Goal: Task Accomplishment & Management: Complete application form

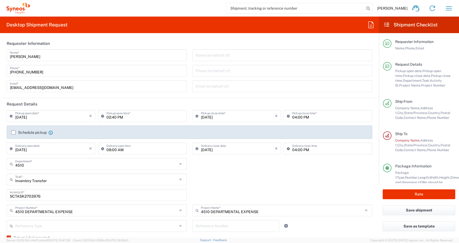
scroll to position [277, 0]
type input "Business (General)"
type input "[US_STATE]"
type input "4510 DEPARTMENTAL EXPENSE"
type input "USD"
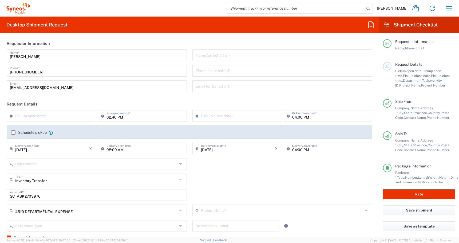
type input "4510"
type input "[GEOGRAPHIC_DATA]"
type input "Medium Box"
type input "Ground"
type input "PALIO + IGNITE, LLC- [GEOGRAPHIC_DATA] [GEOGRAPHIC_DATA] [GEOGRAPHIC_DATA]"
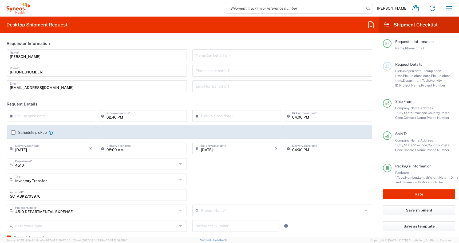
type input "4510 DEPARTMENTAL EXPENSE"
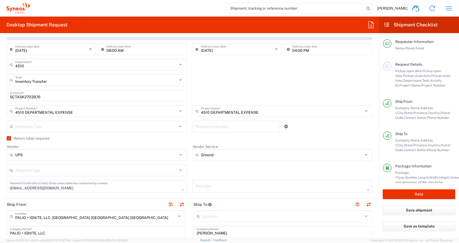
scroll to position [102, 0]
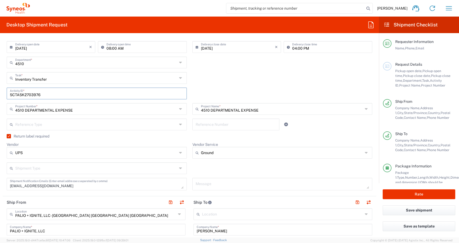
drag, startPoint x: 43, startPoint y: 94, endPoint x: -36, endPoint y: 94, distance: 78.5
click at [0, 94] on html "Atilla Mustafa Home Shipment estimator Shipment tracking Desktop shipment reque…" at bounding box center [229, 121] width 459 height 243
paste input "7"
type input "SCTASK2703977"
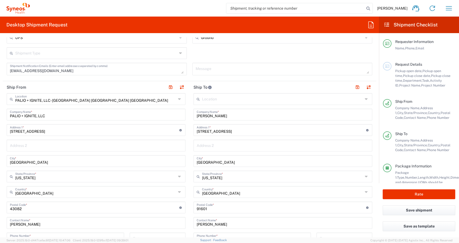
scroll to position [217, 0]
drag, startPoint x: 228, startPoint y: 114, endPoint x: 177, endPoint y: 114, distance: 51.8
click at [177, 114] on div "Ship From PALIO + IGNITE, LLC- Westerville OH US Location PALIO + IGNITE, LLC- …" at bounding box center [190, 199] width 374 height 239
paste input "Pawluk, Cailey"
type input "Pawluk, Cailey"
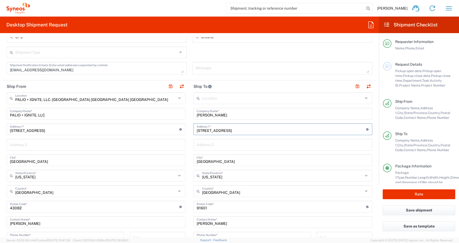
drag, startPoint x: 253, startPoint y: 132, endPoint x: 118, endPoint y: 110, distance: 136.7
click at [122, 110] on div "Ship From PALIO + IGNITE, LLC- Westerville OH US Location PALIO + IGNITE, LLC- …" at bounding box center [190, 199] width 374 height 239
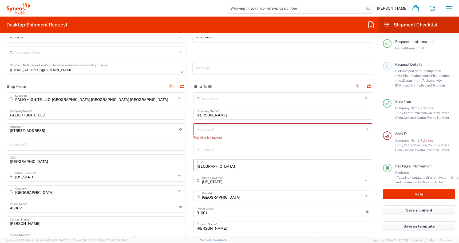
drag, startPoint x: 227, startPoint y: 162, endPoint x: 174, endPoint y: 162, distance: 53.7
click at [178, 162] on div "Ship From PALIO + IGNITE, LLC- Westerville OH US Location PALIO + IGNITE, LLC- …" at bounding box center [190, 201] width 374 height 243
drag, startPoint x: 234, startPoint y: 167, endPoint x: 145, endPoint y: 166, distance: 89.2
click at [145, 166] on div "Ship From PALIO + IGNITE, LLC- Westerville OH US Location PALIO + IGNITE, LLC- …" at bounding box center [190, 201] width 374 height 243
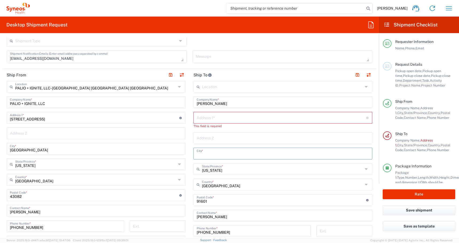
scroll to position [231, 0]
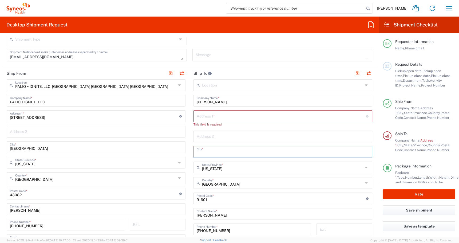
click at [209, 205] on div "Location Addison Whitney LLC-Morrisvile NC US Barcelona-Syneos Health BioSector…" at bounding box center [283, 193] width 179 height 229
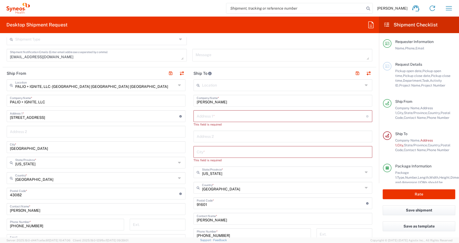
drag, startPoint x: 209, startPoint y: 205, endPoint x: 183, endPoint y: 205, distance: 26.7
click at [192, 205] on main "Location Addison Whitney LLC-Morrisvile NC US Barcelona-Syneos Health BioSector…" at bounding box center [283, 196] width 187 height 234
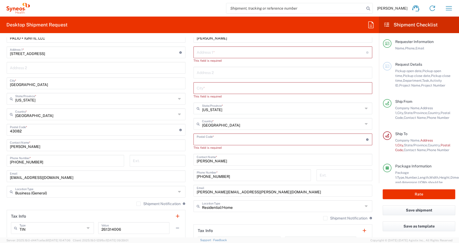
scroll to position [306, 0]
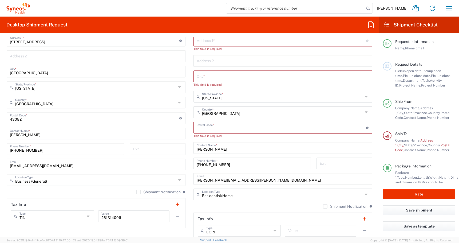
click at [222, 159] on input "[PHONE_NUMBER]" at bounding box center [252, 162] width 111 height 9
click at [222, 156] on div "Location Addison Whitney LLC-Morrisvile NC US Barcelona-Syneos Health BioSector…" at bounding box center [283, 123] width 179 height 239
drag, startPoint x: 232, startPoint y: 151, endPoint x: 168, endPoint y: 151, distance: 63.6
click at [171, 151] on div "Ship From PALIO + IGNITE, LLC- Westerville OH US Location PALIO + IGNITE, LLC- …" at bounding box center [190, 118] width 374 height 253
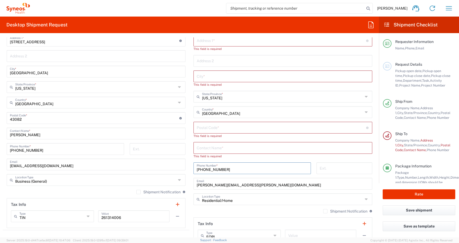
drag, startPoint x: 225, startPoint y: 166, endPoint x: 171, endPoint y: 166, distance: 53.4
click at [171, 166] on div "Ship From PALIO + IGNITE, LLC- Westerville OH US Location PALIO + IGNITE, LLC- …" at bounding box center [190, 121] width 374 height 258
drag, startPoint x: 225, startPoint y: 168, endPoint x: 149, endPoint y: 172, distance: 77.0
click at [150, 173] on div "Ship From PALIO + IGNITE, LLC- Westerville OH US Location PALIO + IGNITE, LLC- …" at bounding box center [190, 121] width 374 height 258
drag, startPoint x: 222, startPoint y: 169, endPoint x: 175, endPoint y: 167, distance: 46.5
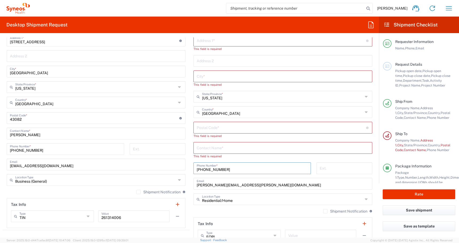
click at [197, 167] on input "[PHONE_NUMBER]" at bounding box center [252, 167] width 111 height 9
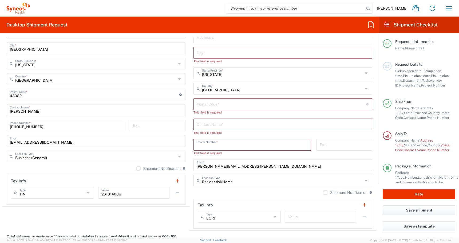
scroll to position [334, 0]
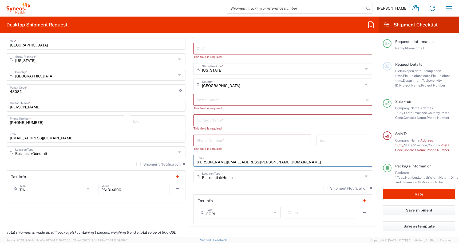
drag, startPoint x: 247, startPoint y: 163, endPoint x: 153, endPoint y: 161, distance: 93.5
click at [158, 161] on div "Ship From PALIO + IGNITE, LLC- Westerville OH US Location PALIO + IGNITE, LLC- …" at bounding box center [190, 95] width 374 height 263
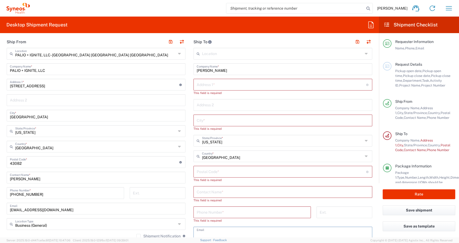
scroll to position [262, 0]
click at [205, 85] on input "text" at bounding box center [282, 84] width 170 height 9
paste input "cailey.pawluk@gmail.com"
type input "cailey.pawluk@gmail.com"
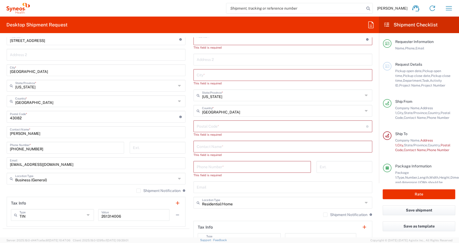
scroll to position [322, 0]
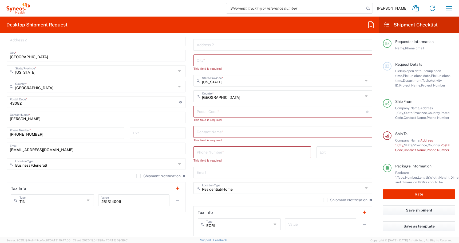
click at [202, 171] on input "text" at bounding box center [283, 171] width 173 height 9
paste input "cailey.pawluk@gmail.com"
type input "cailey.pawluk@gmail.com"
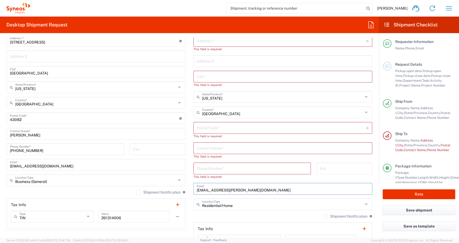
scroll to position [293, 0]
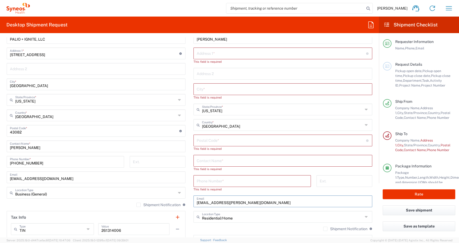
click at [199, 53] on input "text" at bounding box center [282, 52] width 170 height 9
paste input "CC Chris Carpenter Work notes•2025-09-17 10:21:52 39 Sunset Ave, Apt 201"
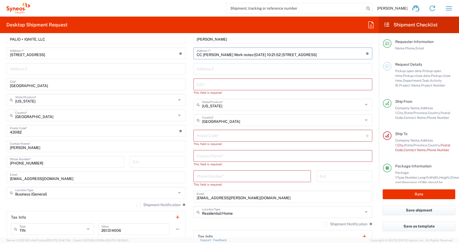
drag, startPoint x: 294, startPoint y: 55, endPoint x: 184, endPoint y: 53, distance: 110.1
click at [184, 53] on div "Ship From PALIO + IGNITE, LLC- Westerville OH US Location PALIO + IGNITE, LLC- …" at bounding box center [190, 134] width 374 height 258
type input "39 Sunset Ave, Apt 201"
drag, startPoint x: 209, startPoint y: 116, endPoint x: 206, endPoint y: 93, distance: 23.1
click at [209, 115] on input "text" at bounding box center [282, 119] width 161 height 9
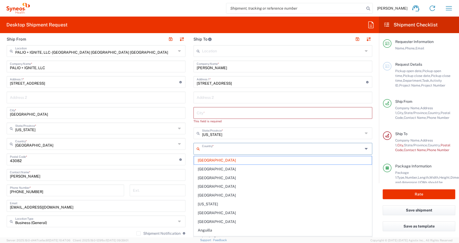
scroll to position [264, 0]
click at [200, 102] on input "text" at bounding box center [283, 97] width 173 height 9
type input "[GEOGRAPHIC_DATA]"
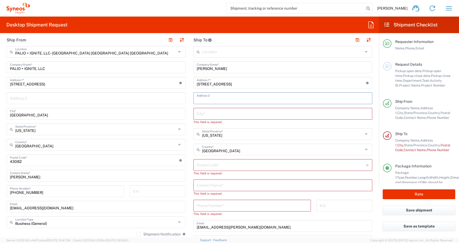
click at [199, 117] on input "text" at bounding box center [283, 113] width 173 height 9
paste input "Venice,"
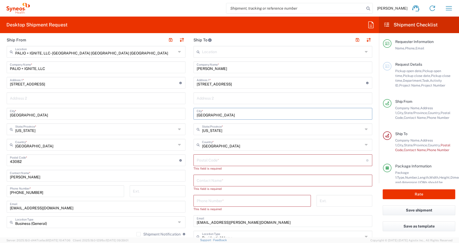
type input "Venice"
click at [205, 159] on input "undefined" at bounding box center [282, 159] width 170 height 9
click at [207, 160] on input "undefined" at bounding box center [282, 159] width 170 height 9
paste input "90291"
type input "90291"
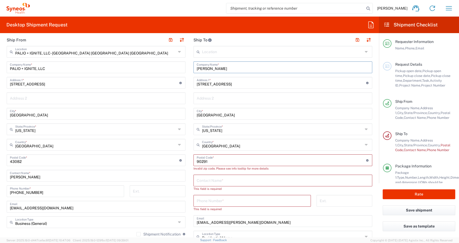
drag, startPoint x: 227, startPoint y: 70, endPoint x: 61, endPoint y: 75, distance: 165.7
click at [61, 75] on div "Ship From PALIO + IGNITE, LLC- Westerville OH US Location PALIO + IGNITE, LLC- …" at bounding box center [190, 160] width 374 height 253
click at [207, 184] on input "text" at bounding box center [283, 179] width 173 height 9
paste input "Pawluk, Cailey"
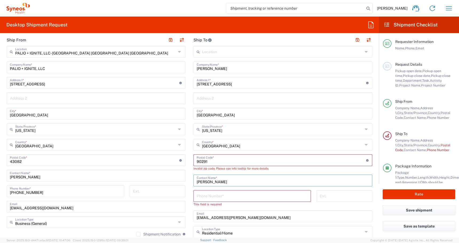
type input "Pawluk, Cailey"
click at [198, 161] on input "undefined" at bounding box center [282, 159] width 170 height 9
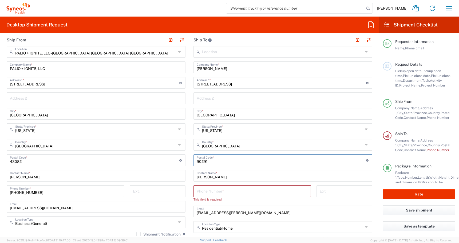
type input "90291"
click at [206, 192] on input "tel" at bounding box center [252, 190] width 111 height 9
drag, startPoint x: 44, startPoint y: 194, endPoint x: 0, endPoint y: 193, distance: 44.3
click at [0, 193] on html "Atilla Mustafa Home Shipment estimator Shipment tracking Desktop shipment reque…" at bounding box center [229, 121] width 459 height 243
click at [217, 190] on input "tel" at bounding box center [252, 190] width 111 height 9
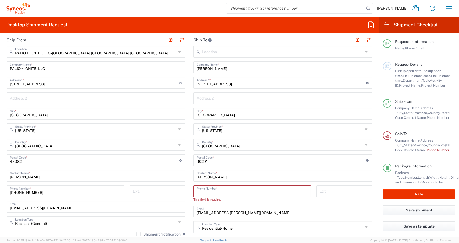
paste input "[PHONE_NUMBER]"
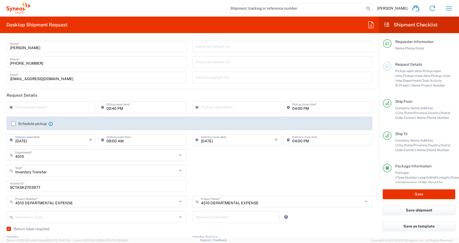
scroll to position [0, 0]
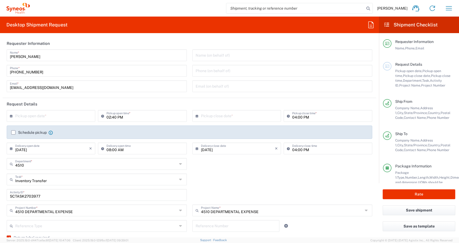
type input "[PHONE_NUMBER]"
click at [49, 118] on input "text" at bounding box center [52, 115] width 74 height 9
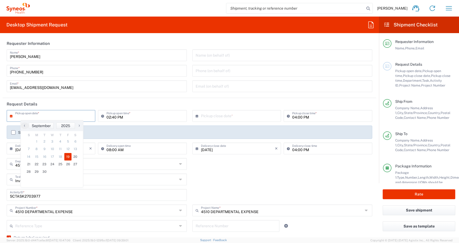
click at [67, 158] on span "19" at bounding box center [67, 156] width 7 height 7
type input "[DATE]"
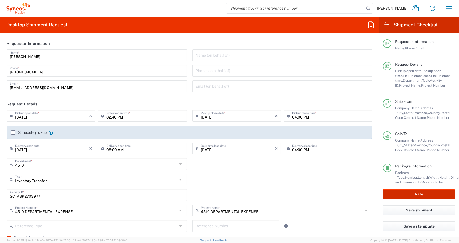
click at [400, 193] on button "Rate" at bounding box center [419, 194] width 73 height 10
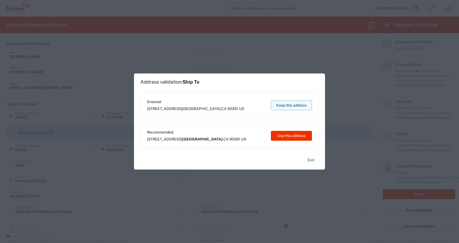
click at [279, 103] on button "Keep this address" at bounding box center [291, 105] width 41 height 10
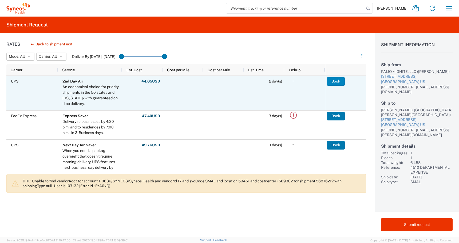
click at [331, 81] on button "Book" at bounding box center [336, 81] width 18 height 9
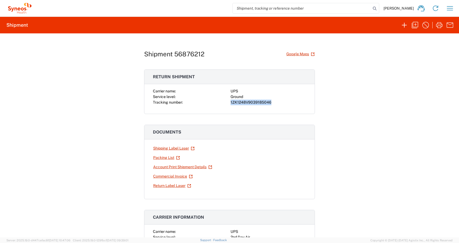
drag, startPoint x: 275, startPoint y: 101, endPoint x: 226, endPoint y: 102, distance: 49.2
click at [226, 102] on div "Carrier name: UPS Service level: Ground Tracking number: 1ZK1248V9039185046" at bounding box center [229, 96] width 153 height 17
copy div "1ZK1248V9039185046"
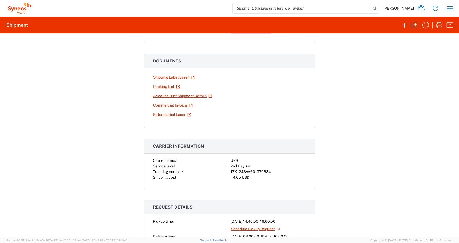
scroll to position [124, 0]
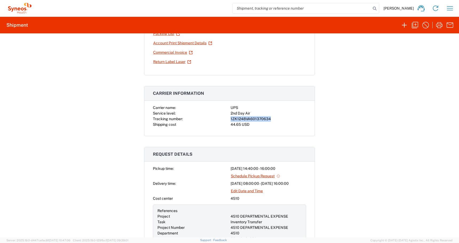
drag, startPoint x: 271, startPoint y: 119, endPoint x: 230, endPoint y: 119, distance: 41.1
click at [230, 119] on div "Carrier name: UPS Service level: 2nd Day Air Tracking number: 1ZK1248VA60137063…" at bounding box center [229, 116] width 153 height 22
copy div "1ZK1248VA601370634"
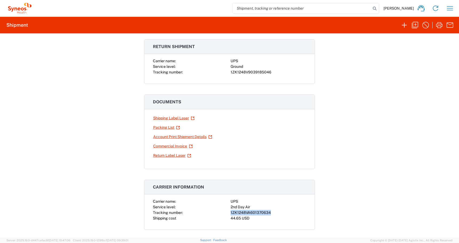
scroll to position [0, 0]
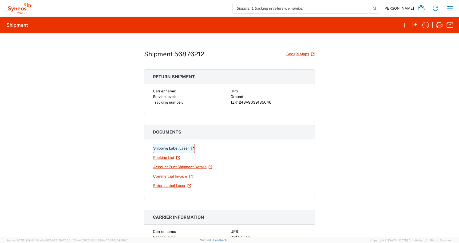
click at [165, 146] on link "Shipping Label Laser" at bounding box center [174, 148] width 42 height 9
click at [159, 184] on link "Return Label Laser" at bounding box center [172, 185] width 38 height 9
click at [417, 47] on div "Shipment 56876212 Google Maps Return shipment Carrier name: UPS Service level: …" at bounding box center [229, 135] width 459 height 204
click at [415, 22] on icon "button" at bounding box center [415, 25] width 6 height 6
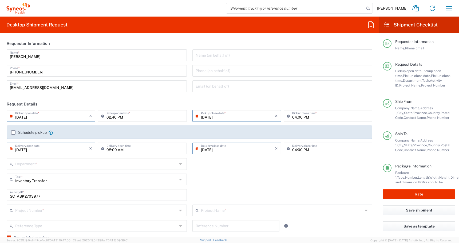
type input "[US_STATE]"
type input "4510 DEPARTMENTAL EXPENSE"
type input "Medium Box"
type input "4510 DEPARTMENTAL EXPENSE"
type input "Ground"
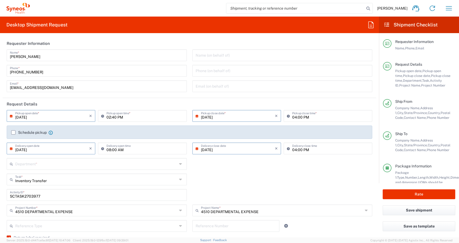
type input "4510"
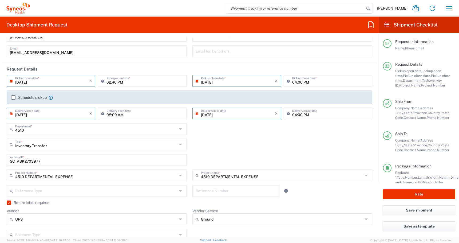
scroll to position [37, 0]
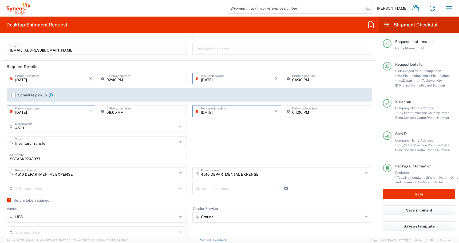
drag, startPoint x: 46, startPoint y: 160, endPoint x: 0, endPoint y: 160, distance: 46.5
click at [0, 160] on html "Atilla Mustafa Home Shipment estimator Shipment tracking Desktop shipment reque…" at bounding box center [229, 121] width 459 height 243
paste input "2"
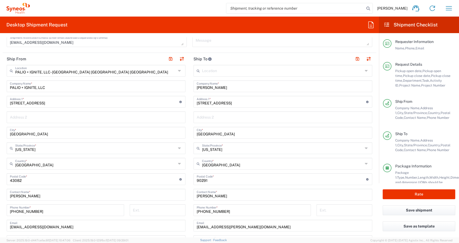
scroll to position [247, 0]
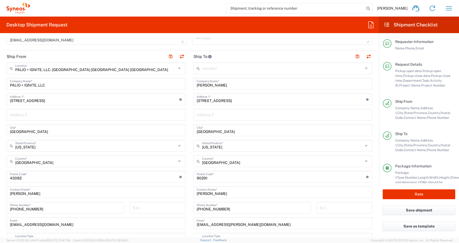
type input "SCTASK2703972"
drag, startPoint x: 223, startPoint y: 146, endPoint x: 156, endPoint y: 146, distance: 66.2
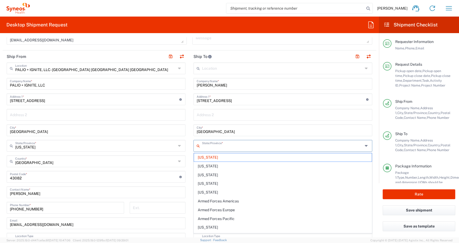
click at [156, 146] on div "Ship From PALIO + IGNITE, LLC- Westerville OH US Location PALIO + IGNITE, LLC- …" at bounding box center [190, 169] width 374 height 239
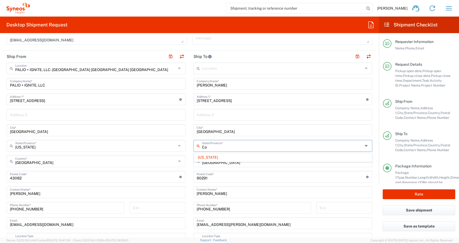
type input "C"
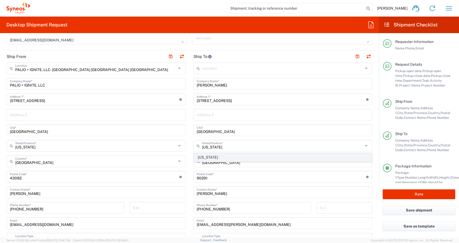
click at [197, 159] on span "[US_STATE]" at bounding box center [283, 157] width 178 height 8
type input "[US_STATE]"
drag, startPoint x: 212, startPoint y: 133, endPoint x: 146, endPoint y: 122, distance: 67.2
click at [151, 122] on div "Ship From PALIO + IGNITE, LLC- Westerville OH US Location PALIO + IGNITE, LLC- …" at bounding box center [190, 169] width 374 height 239
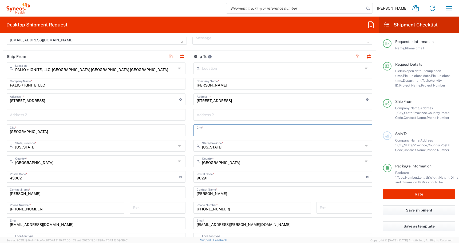
drag, startPoint x: 246, startPoint y: 102, endPoint x: 145, endPoint y: 92, distance: 101.9
click at [150, 92] on div "Ship From PALIO + IGNITE, LLC- Westerville OH US Location PALIO + IGNITE, LLC- …" at bounding box center [190, 169] width 374 height 239
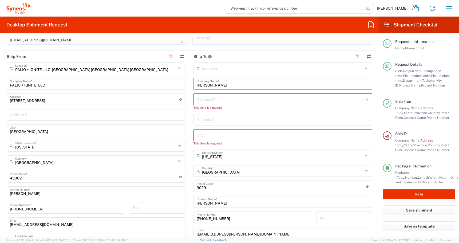
drag, startPoint x: 225, startPoint y: 85, endPoint x: 135, endPoint y: 84, distance: 90.6
click at [135, 84] on div "Ship From PALIO + IGNITE, LLC- Westerville OH US Location PALIO + IGNITE, LLC- …" at bounding box center [190, 174] width 374 height 248
paste input "mccartyts07@gmail.com"
type input "mccartyts07@gmail.com"
drag, startPoint x: 211, startPoint y: 189, endPoint x: 145, endPoint y: 179, distance: 67.2
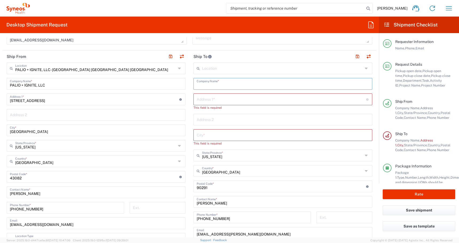
click at [150, 179] on div "Ship From PALIO + IGNITE, LLC- Westerville OH US Location PALIO + IGNITE, LLC- …" at bounding box center [190, 174] width 374 height 248
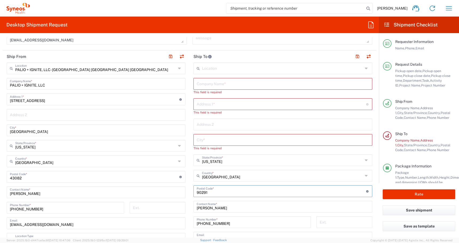
drag, startPoint x: 207, startPoint y: 193, endPoint x: 161, endPoint y: 193, distance: 46.7
click at [170, 193] on div "Ship From PALIO + IGNITE, LLC- Westerville OH US Location PALIO + IGNITE, LLC- …" at bounding box center [190, 176] width 374 height 253
drag, startPoint x: 223, startPoint y: 213, endPoint x: 167, endPoint y: 213, distance: 55.8
click at [167, 213] on div "Ship From PALIO + IGNITE, LLC- Westerville OH US Location PALIO + IGNITE, LLC- …" at bounding box center [190, 179] width 374 height 258
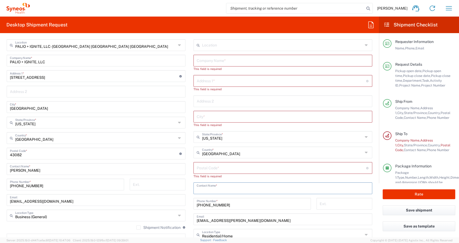
scroll to position [291, 0]
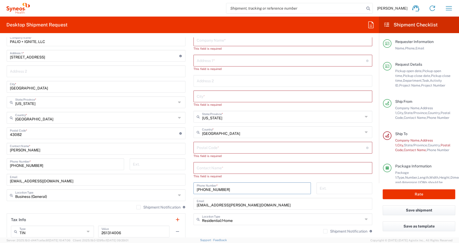
drag, startPoint x: 229, startPoint y: 182, endPoint x: 165, endPoint y: 182, distance: 64.1
click at [168, 182] on div "Ship From PALIO + IGNITE, LLC- Westerville OH US Location PALIO + IGNITE, LLC- …" at bounding box center [190, 138] width 374 height 263
drag, startPoint x: 231, startPoint y: 191, endPoint x: 156, endPoint y: 188, distance: 75.4
click at [158, 188] on div "Ship From PALIO + IGNITE, LLC- Westerville OH US Location PALIO + IGNITE, LLC- …" at bounding box center [190, 138] width 374 height 263
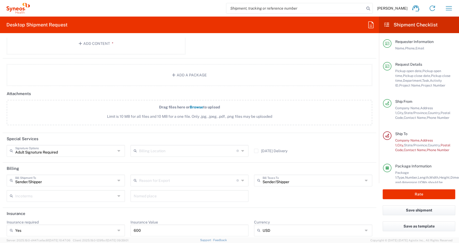
scroll to position [689, 0]
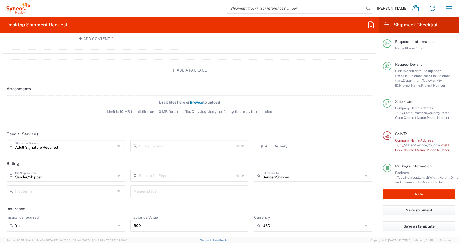
click at [119, 148] on icon at bounding box center [120, 146] width 4 height 9
click at [78, 137] on header "Special Services" at bounding box center [190, 134] width 374 height 12
type input "Adult Signature Required"
click at [13, 148] on icon at bounding box center [12, 146] width 5 height 9
drag, startPoint x: 53, startPoint y: 157, endPoint x: -25, endPoint y: 155, distance: 77.8
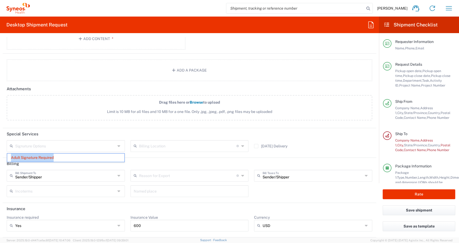
click at [0, 155] on html "Atilla Mustafa Home Shipment estimator Shipment tracking Desktop shipment reque…" at bounding box center [229, 121] width 459 height 243
type input "Adult Signature Required"
drag, startPoint x: 40, startPoint y: 144, endPoint x: -46, endPoint y: 132, distance: 87.2
click at [0, 132] on html "Atilla Mustafa Home Shipment estimator Shipment tracking Desktop shipment reque…" at bounding box center [229, 121] width 459 height 243
type input "A"
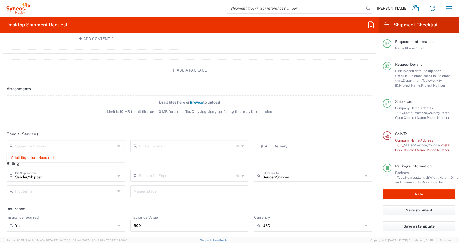
click at [121, 147] on icon at bounding box center [120, 146] width 4 height 9
click at [82, 156] on span "Adult Signature Required" at bounding box center [65, 158] width 117 height 8
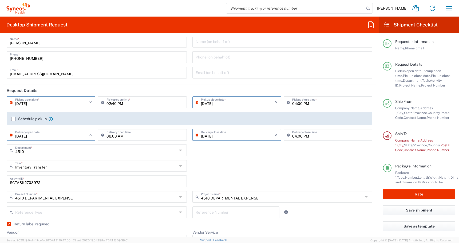
scroll to position [5, 0]
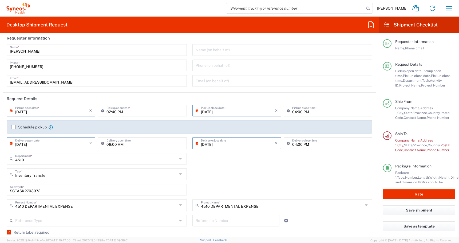
click at [41, 111] on input "[DATE]" at bounding box center [52, 110] width 74 height 9
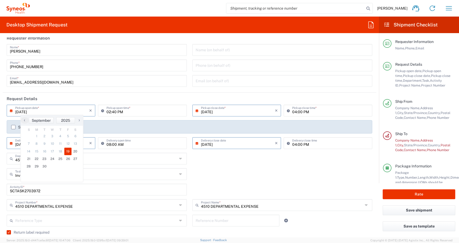
click at [69, 151] on span "19" at bounding box center [67, 151] width 7 height 7
click at [239, 184] on div "SCTASK2703972 Activity ID *" at bounding box center [190, 191] width 372 height 15
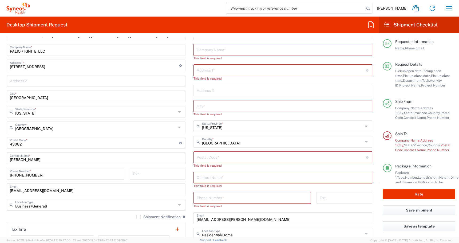
scroll to position [291, 0]
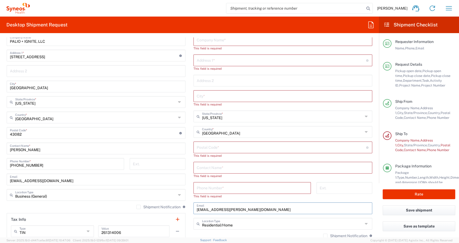
drag, startPoint x: 225, startPoint y: 208, endPoint x: 118, endPoint y: 208, distance: 107.9
click at [126, 208] on div "Ship From PALIO + IGNITE, LLC- Westerville OH US Location PALIO + IGNITE, LLC- …" at bounding box center [190, 140] width 374 height 267
paste input "mccartyts07"
type input "mccartyts07@gmail.com"
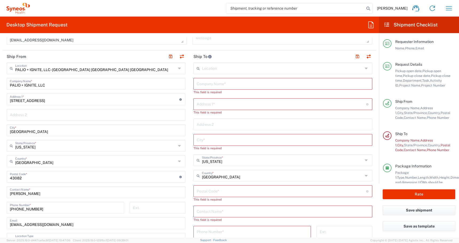
scroll to position [228, 0]
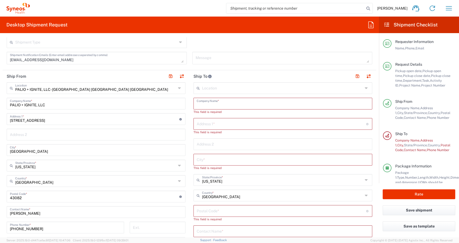
click at [202, 102] on input "text" at bounding box center [283, 103] width 173 height 9
paste input "4622 Lakeside Oval"
type input "4622 Lakeside Oval"
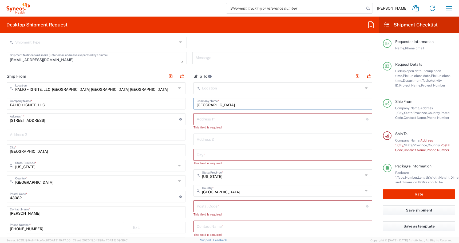
drag, startPoint x: 241, startPoint y: 106, endPoint x: 153, endPoint y: 102, distance: 88.5
click at [154, 102] on div "Ship From PALIO + IGNITE, LLC- Westerville OH US Location PALIO + IGNITE, LLC- …" at bounding box center [190, 201] width 374 height 263
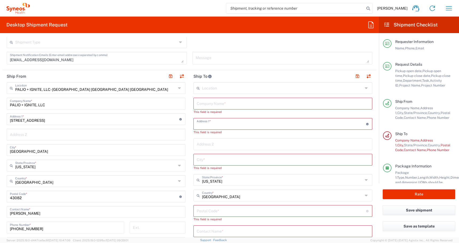
click at [202, 126] on input "text" at bounding box center [282, 123] width 170 height 9
paste input "4622 Lakeside Oval"
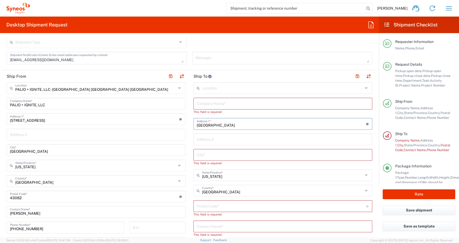
type input "4622 Lakeside Oval"
click at [202, 153] on input "text" at bounding box center [283, 154] width 173 height 9
paste input "Peninsula"
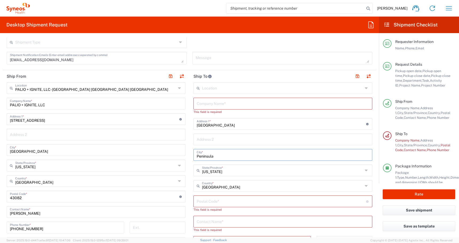
type input "Peninsula"
click at [204, 104] on input "text" at bounding box center [283, 103] width 173 height 9
paste input "McCarty, Tracy"
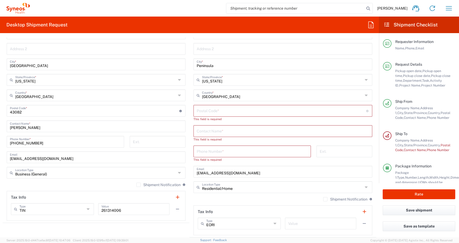
scroll to position [327, 0]
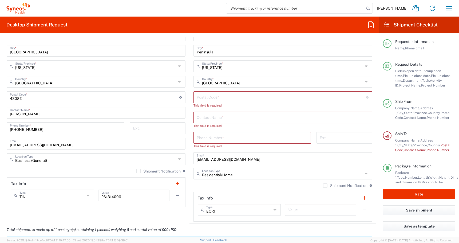
type input "McCarty, Tracy"
click at [199, 117] on input "text" at bounding box center [283, 116] width 173 height 9
paste input "McCarty, Tracy"
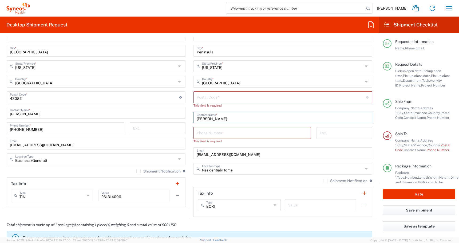
type input "McCarty, Tracy"
click at [205, 99] on input "undefined" at bounding box center [282, 96] width 170 height 9
paste input "44264"
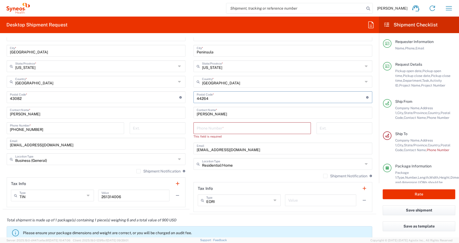
type input "44264"
drag, startPoint x: 14, startPoint y: 128, endPoint x: -65, endPoint y: 123, distance: 79.8
click at [0, 123] on html "Atilla Mustafa Home Shipment estimator Shipment tracking Desktop shipment reque…" at bounding box center [229, 121] width 459 height 243
click at [213, 128] on input "tel" at bounding box center [252, 127] width 111 height 9
paste input "[PHONE_NUMBER]"
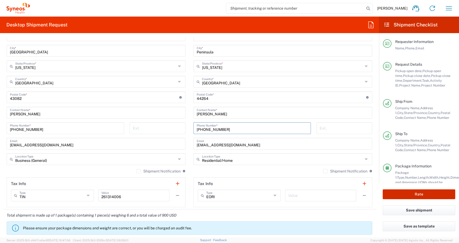
type input "[PHONE_NUMBER]"
click at [407, 195] on button "Rate" at bounding box center [419, 194] width 73 height 10
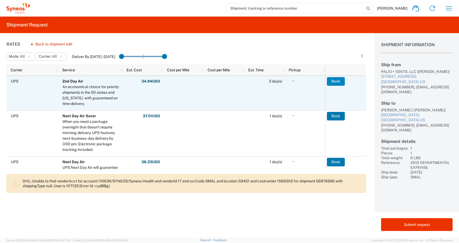
click at [334, 82] on button "Book" at bounding box center [336, 81] width 18 height 9
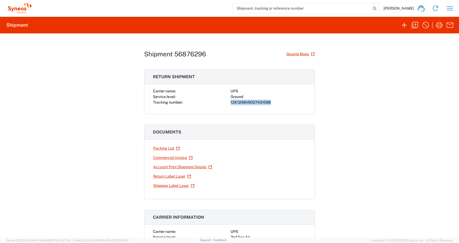
drag, startPoint x: 272, startPoint y: 102, endPoint x: 228, endPoint y: 102, distance: 43.5
click at [228, 102] on div "Carrier name: UPS Service level: Ground Tracking number: 1ZK1248V9027431088" at bounding box center [229, 96] width 153 height 17
copy div "1ZK1248V9027431088"
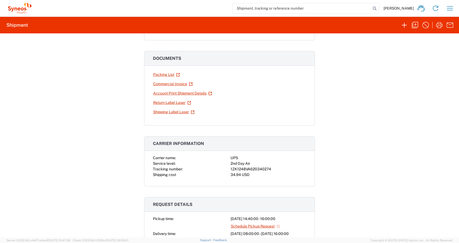
scroll to position [123, 0]
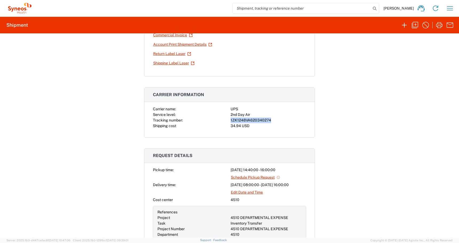
drag, startPoint x: 274, startPoint y: 120, endPoint x: 229, endPoint y: 121, distance: 45.2
click at [229, 121] on div "Carrier name: UPS Service level: 2nd Day Air Tracking number: 1ZK1248VA62034027…" at bounding box center [229, 117] width 153 height 22
copy div "1ZK1248VA620340274"
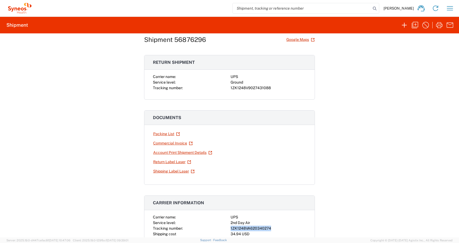
scroll to position [10, 0]
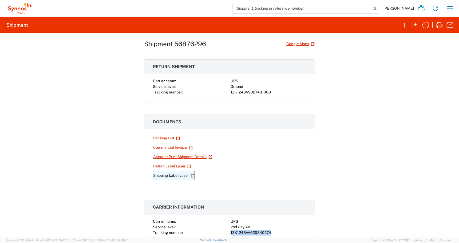
click at [164, 175] on link "Shipping Label Laser" at bounding box center [174, 175] width 42 height 9
click at [160, 166] on link "Return Label Laser" at bounding box center [172, 166] width 38 height 9
click at [418, 28] on icon "button" at bounding box center [415, 25] width 9 height 9
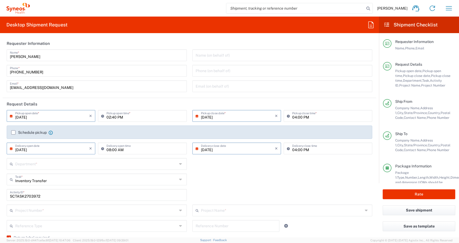
type input "[US_STATE]"
type input "Medium Box"
type input "USD"
type input "Ground"
type input "4510 DEPARTMENTAL EXPENSE"
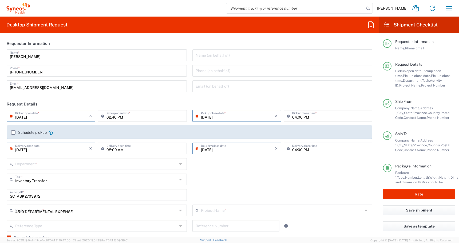
type input "4510 DEPARTMENTAL EXPENSE"
type input "4510"
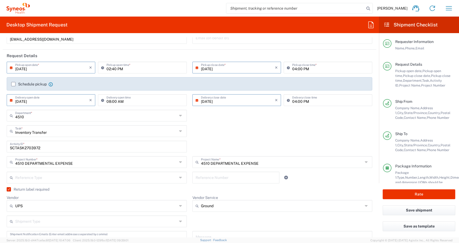
scroll to position [50, 0]
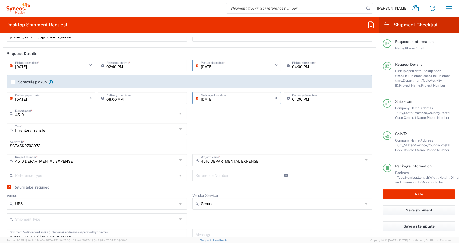
drag, startPoint x: 46, startPoint y: 147, endPoint x: -182, endPoint y: 147, distance: 227.3
click at [0, 147] on html "Atilla Mustafa Home Shipment estimator Shipment tracking Desktop shipment reque…" at bounding box center [229, 121] width 459 height 243
paste input "80"
type input "SCTASK2703980"
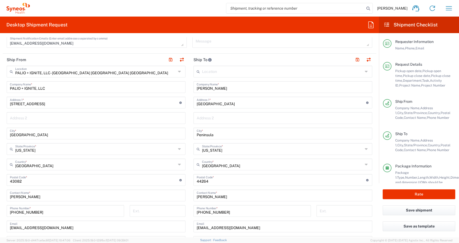
scroll to position [247, 0]
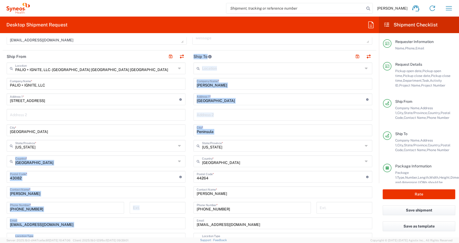
drag, startPoint x: 216, startPoint y: 150, endPoint x: 175, endPoint y: 145, distance: 40.5
click at [178, 145] on div "Ship From PALIO + IGNITE, LLC- Westerville OH US Location PALIO + IGNITE, LLC- …" at bounding box center [190, 169] width 374 height 239
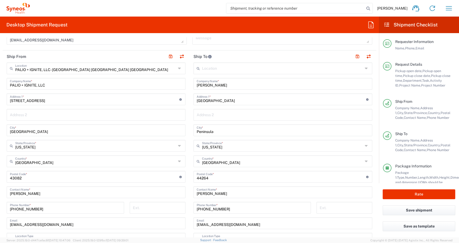
click at [215, 129] on input "Peninsula" at bounding box center [283, 129] width 173 height 9
drag, startPoint x: 217, startPoint y: 131, endPoint x: 170, endPoint y: 130, distance: 46.2
click at [174, 131] on div "Ship From PALIO + IGNITE, LLC- Westerville OH US Location PALIO + IGNITE, LLC- …" at bounding box center [190, 169] width 374 height 239
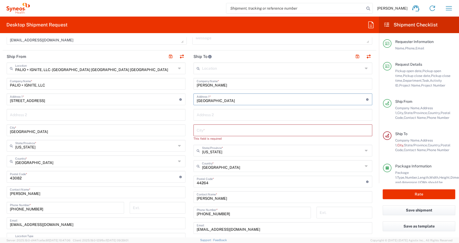
drag, startPoint x: 232, startPoint y: 101, endPoint x: 157, endPoint y: 91, distance: 75.6
click at [162, 91] on div "Ship From PALIO + IGNITE, LLC- Westerville OH US Location PALIO + IGNITE, LLC- …" at bounding box center [190, 171] width 374 height 243
drag, startPoint x: 223, startPoint y: 86, endPoint x: 163, endPoint y: 83, distance: 60.5
click at [167, 83] on div "Ship From PALIO + IGNITE, LLC- Westerville OH US Location PALIO + IGNITE, LLC- …" at bounding box center [190, 171] width 374 height 243
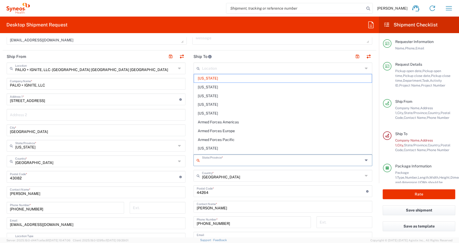
drag, startPoint x: 210, startPoint y: 156, endPoint x: 171, endPoint y: 155, distance: 39.0
click at [173, 156] on div "Ship From PALIO + IGNITE, LLC- Westerville OH US Location PALIO + IGNITE, LLC- …" at bounding box center [190, 176] width 374 height 253
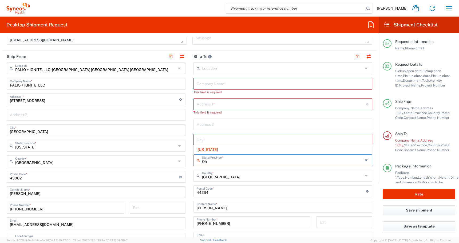
type input "O"
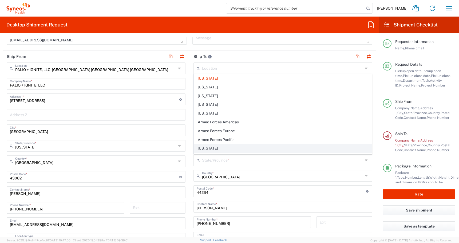
click at [205, 150] on span "[US_STATE]" at bounding box center [283, 148] width 178 height 8
type input "[US_STATE]"
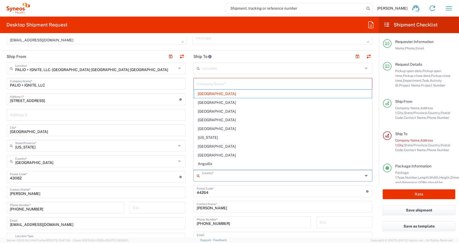
drag, startPoint x: 228, startPoint y: 178, endPoint x: 152, endPoint y: 167, distance: 76.4
click at [156, 169] on div "Ship From PALIO + IGNITE, LLC- Westerville OH US Location PALIO + IGNITE, LLC- …" at bounding box center [190, 176] width 374 height 253
type input "[GEOGRAPHIC_DATA]"
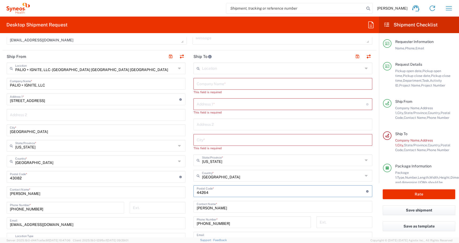
drag, startPoint x: 209, startPoint y: 194, endPoint x: 161, endPoint y: 190, distance: 49.0
click at [163, 190] on div "Ship From PALIO + IGNITE, LLC- Westerville OH US Location PALIO + IGNITE, LLC- …" at bounding box center [190, 176] width 374 height 253
drag, startPoint x: 227, startPoint y: 214, endPoint x: 161, endPoint y: 206, distance: 66.7
click at [163, 207] on div "Ship From PALIO + IGNITE, LLC- Westerville OH US Location PALIO + IGNITE, LLC- …" at bounding box center [190, 179] width 374 height 258
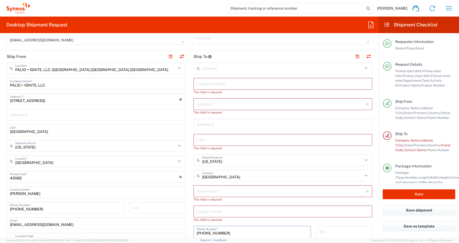
drag, startPoint x: 211, startPoint y: 227, endPoint x: 119, endPoint y: 224, distance: 91.7
click at [127, 223] on div "Ship From PALIO + IGNITE, LLC- Westerville OH US Location PALIO + IGNITE, LLC- …" at bounding box center [190, 181] width 374 height 263
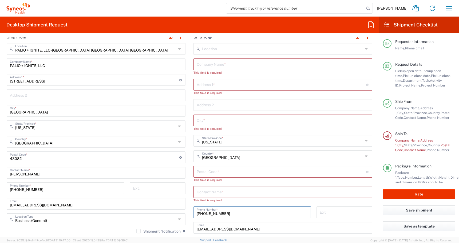
drag, startPoint x: 230, startPoint y: 213, endPoint x: 127, endPoint y: 209, distance: 102.9
click at [127, 209] on div "Ship From PALIO + IGNITE, LLC- Westerville OH US Location PALIO + IGNITE, LLC- …" at bounding box center [190, 162] width 374 height 263
paste input "760 473 2783"
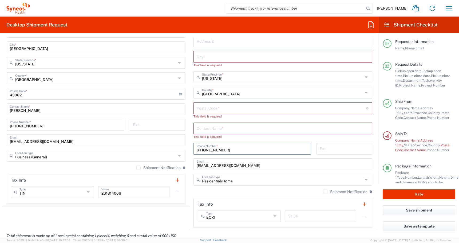
scroll to position [336, 0]
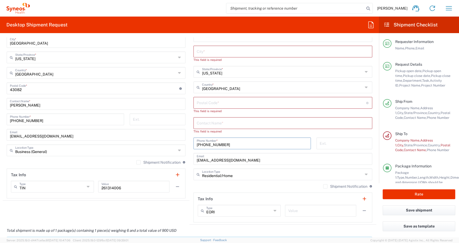
type input "760 473 2783"
drag, startPoint x: 241, startPoint y: 159, endPoint x: 159, endPoint y: 154, distance: 81.3
click at [159, 154] on div "Ship From PALIO + IGNITE, LLC- Westerville OH US Location PALIO + IGNITE, LLC- …" at bounding box center [190, 93] width 374 height 263
click at [201, 161] on input "text" at bounding box center [283, 158] width 173 height 9
paste input "gretchencordova7@gmail.com"
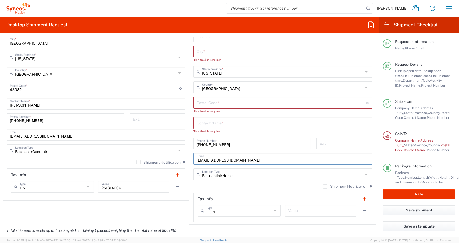
type input "gretchencordova7@gmail.com"
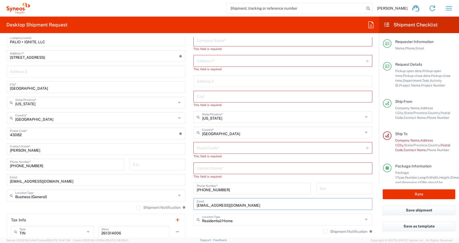
scroll to position [273, 0]
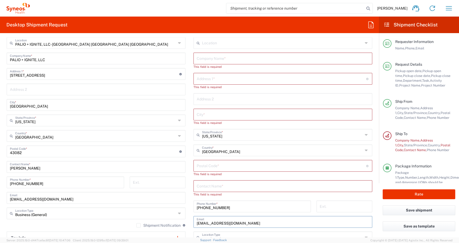
click at [198, 81] on input "text" at bounding box center [282, 78] width 170 height 9
paste input "1861 Burley Wood Lane"
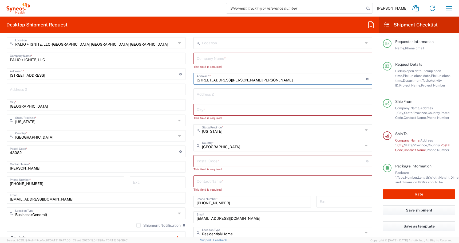
type input "1861 Burley Wood Lane"
click at [200, 110] on input "text" at bounding box center [283, 109] width 173 height 9
paste input "Chula Vista"
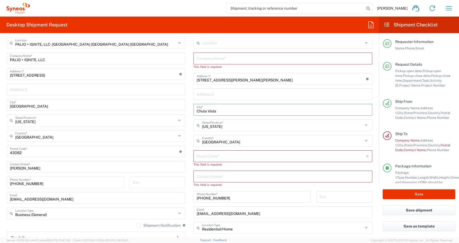
type input "Chula Vista"
click at [202, 156] on input "undefined" at bounding box center [282, 155] width 170 height 9
paste input "91913"
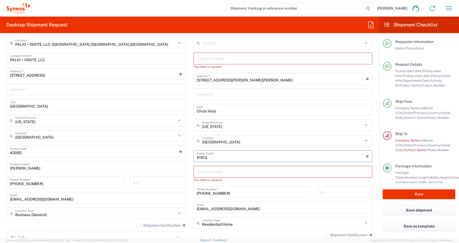
type input "91913"
click at [203, 175] on input "text" at bounding box center [283, 171] width 173 height 9
paste input "Cordova, Gretchen"
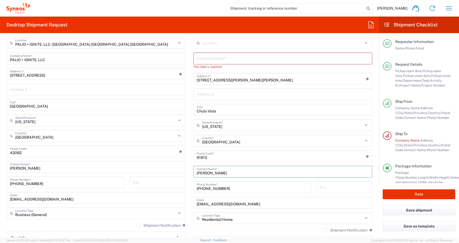
type input "Cordova, Gretchen"
click at [200, 61] on input "text" at bounding box center [283, 57] width 173 height 9
paste input "Cordova, Gretchen"
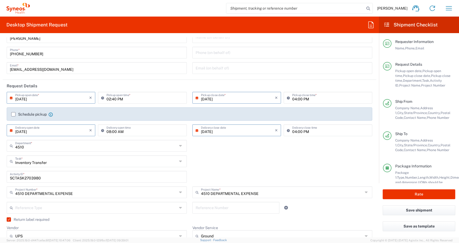
scroll to position [0, 0]
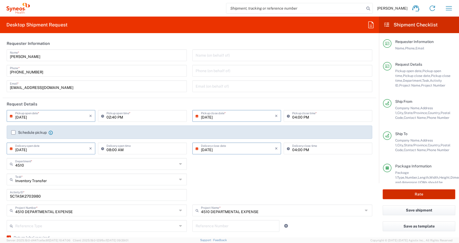
type input "Cordova, Gretchen"
click at [403, 193] on button "Rate" at bounding box center [419, 194] width 73 height 10
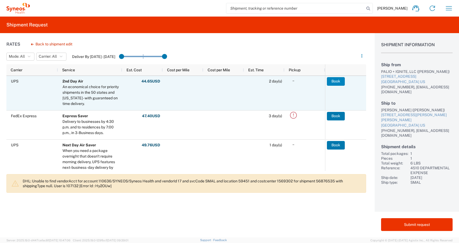
click at [336, 83] on button "Book" at bounding box center [336, 81] width 18 height 9
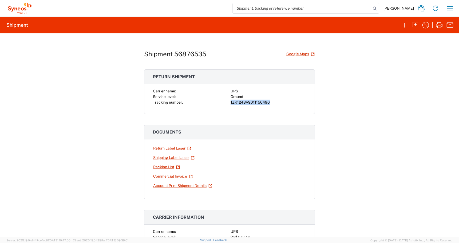
drag, startPoint x: 268, startPoint y: 103, endPoint x: 227, endPoint y: 103, distance: 41.7
click at [227, 103] on div "Carrier name: UPS Service level: Ground Tracking number: 1ZK1248V9011156496" at bounding box center [229, 96] width 153 height 17
copy div "1ZK1248V9011156496"
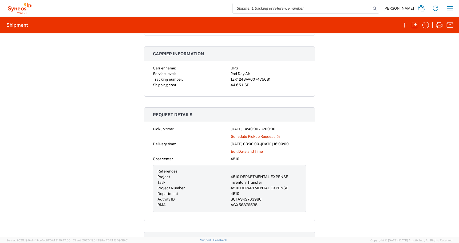
scroll to position [167, 0]
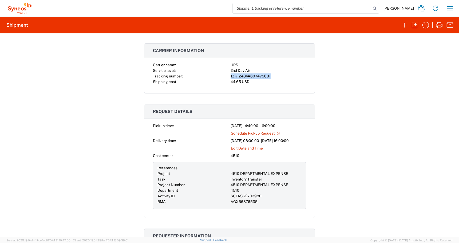
drag, startPoint x: 271, startPoint y: 76, endPoint x: 224, endPoint y: 73, distance: 46.6
click at [224, 73] on div "Carrier name: UPS Service level: 2nd Day Air Tracking number: 1ZK1248VA60747568…" at bounding box center [229, 73] width 153 height 22
copy div "1ZK1248VA607475681"
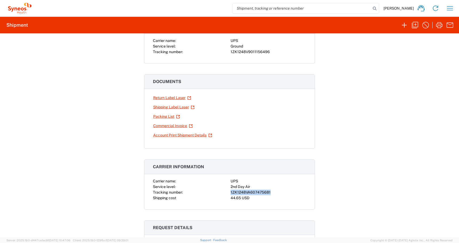
scroll to position [0, 0]
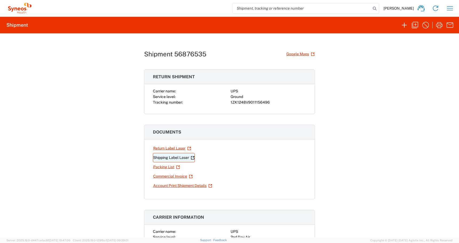
click at [162, 159] on link "Shipping Label Laser" at bounding box center [174, 157] width 42 height 9
click at [162, 150] on link "Return Label Laser" at bounding box center [172, 148] width 38 height 9
